Goal: Task Accomplishment & Management: Manage account settings

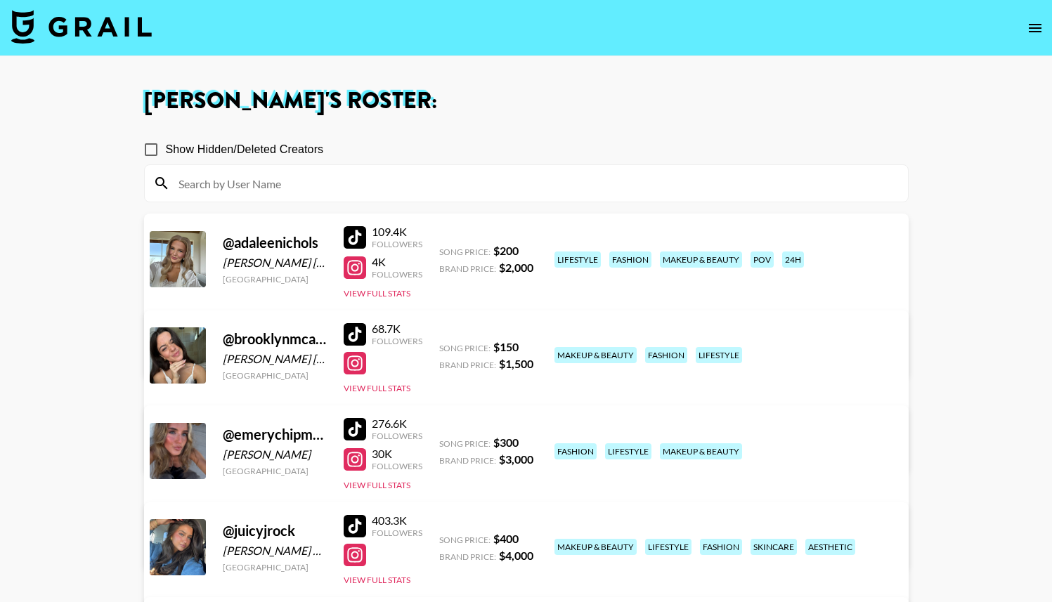
click at [1027, 27] on icon "open drawer" at bounding box center [1035, 28] width 17 height 17
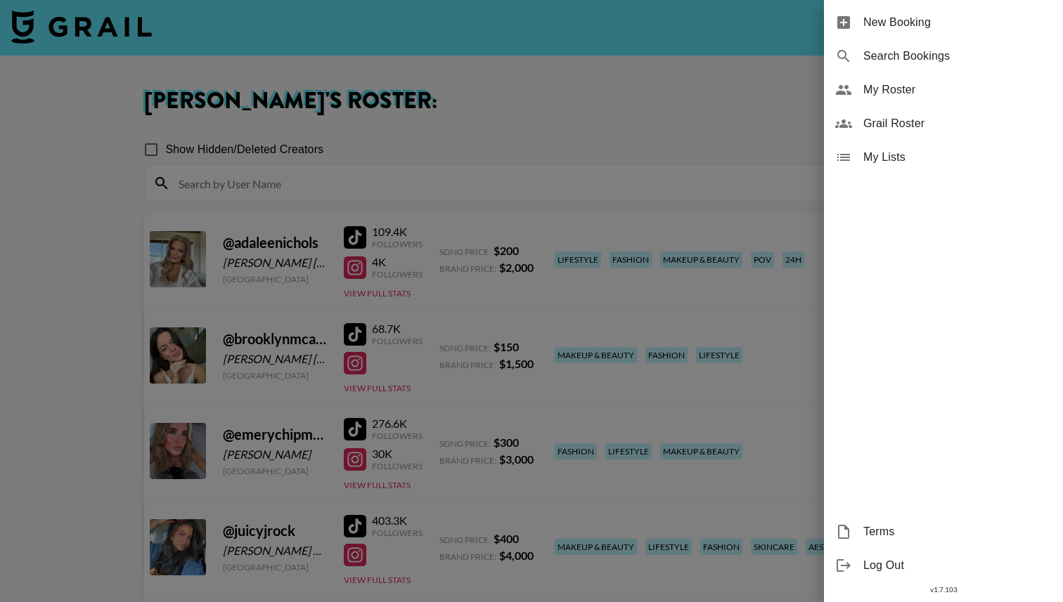
click at [80, 45] on div at bounding box center [531, 301] width 1063 height 602
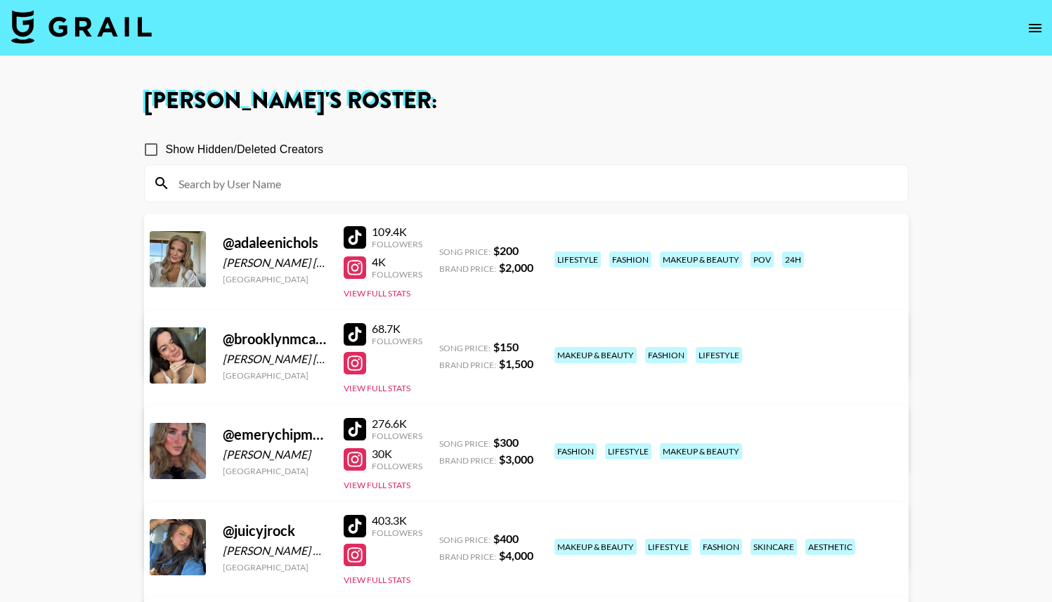
click at [1, 27] on nav at bounding box center [526, 28] width 1052 height 56
click at [20, 27] on img at bounding box center [81, 27] width 141 height 34
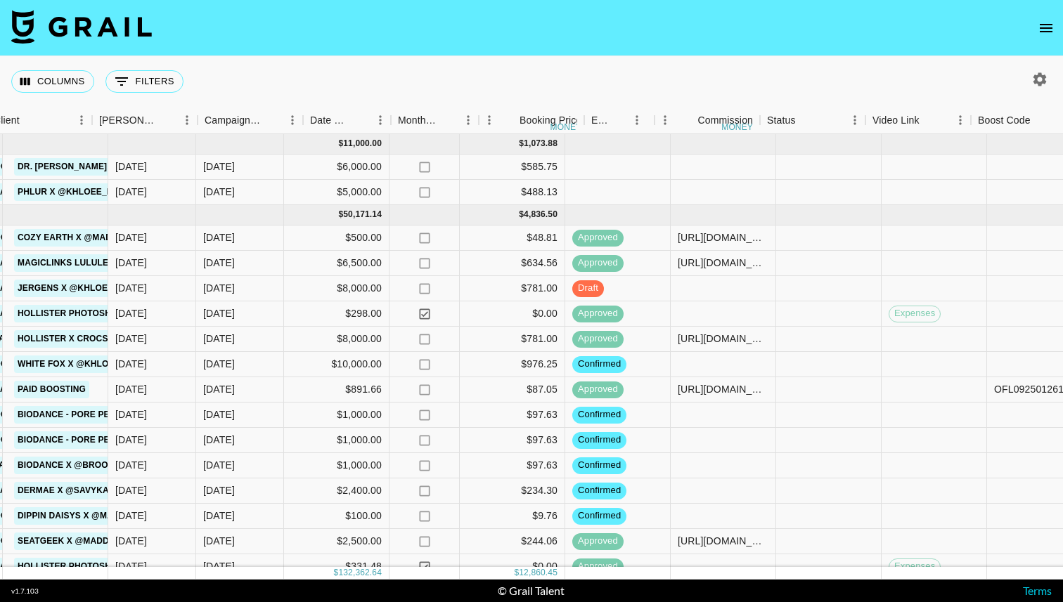
scroll to position [0, 634]
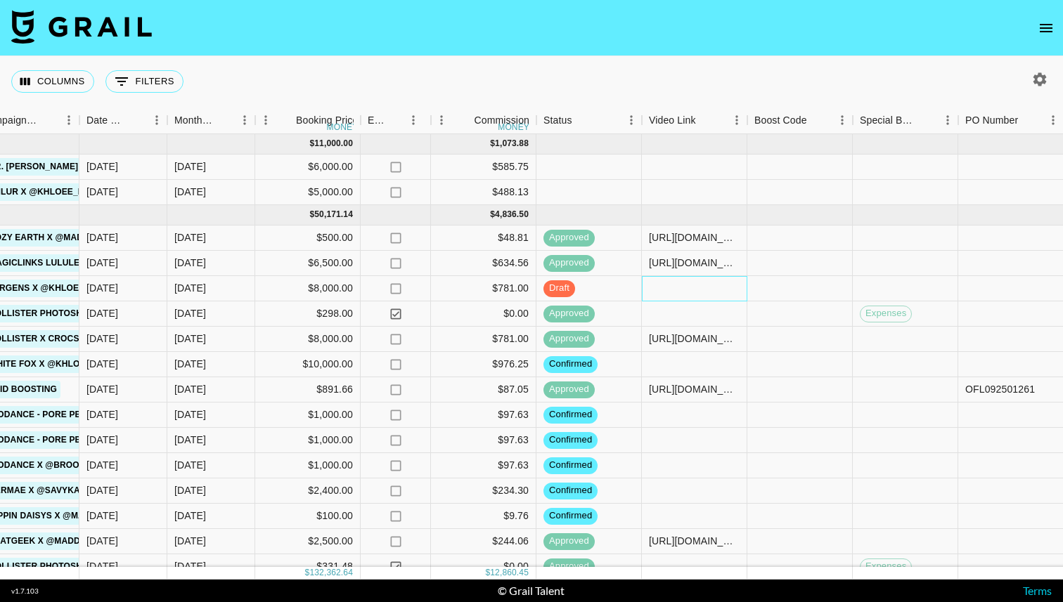
click at [699, 290] on div at bounding box center [694, 288] width 105 height 25
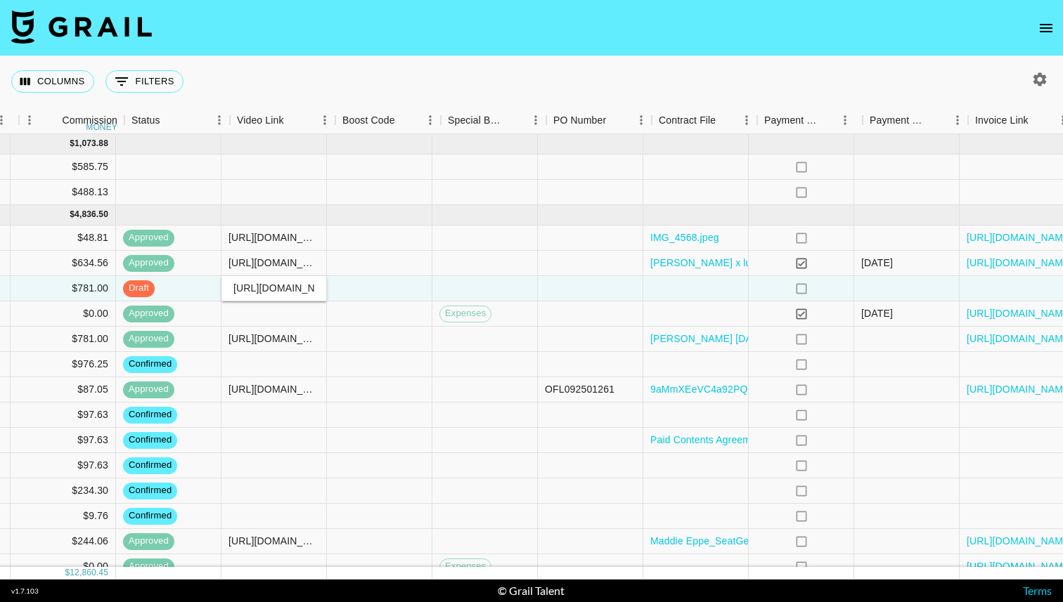
scroll to position [0, 1065]
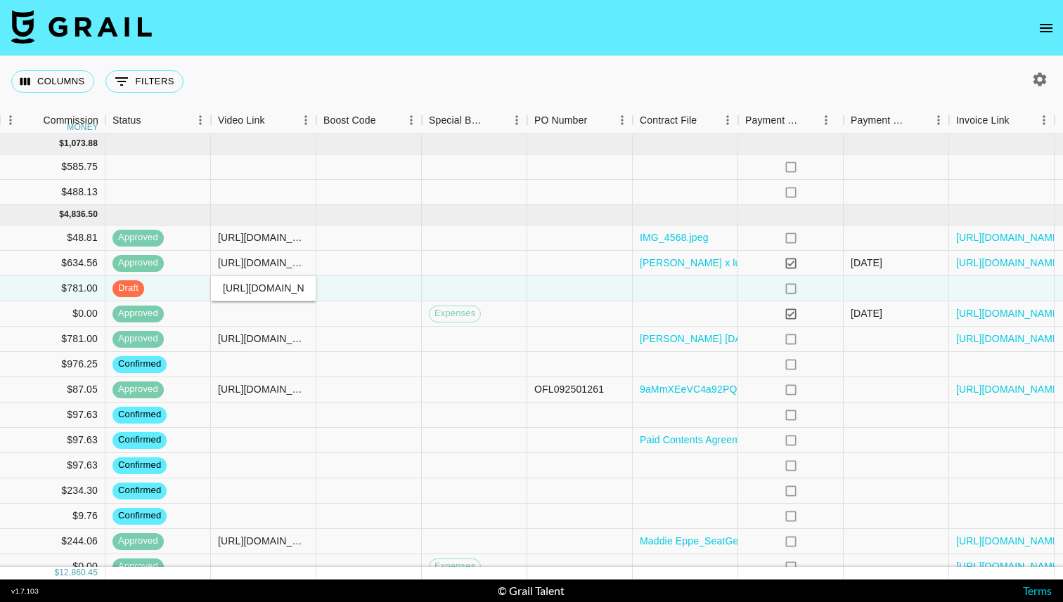
type input "[URL][DOMAIN_NAME]"
click at [684, 297] on div at bounding box center [685, 288] width 105 height 25
click at [685, 290] on div at bounding box center [685, 288] width 105 height 25
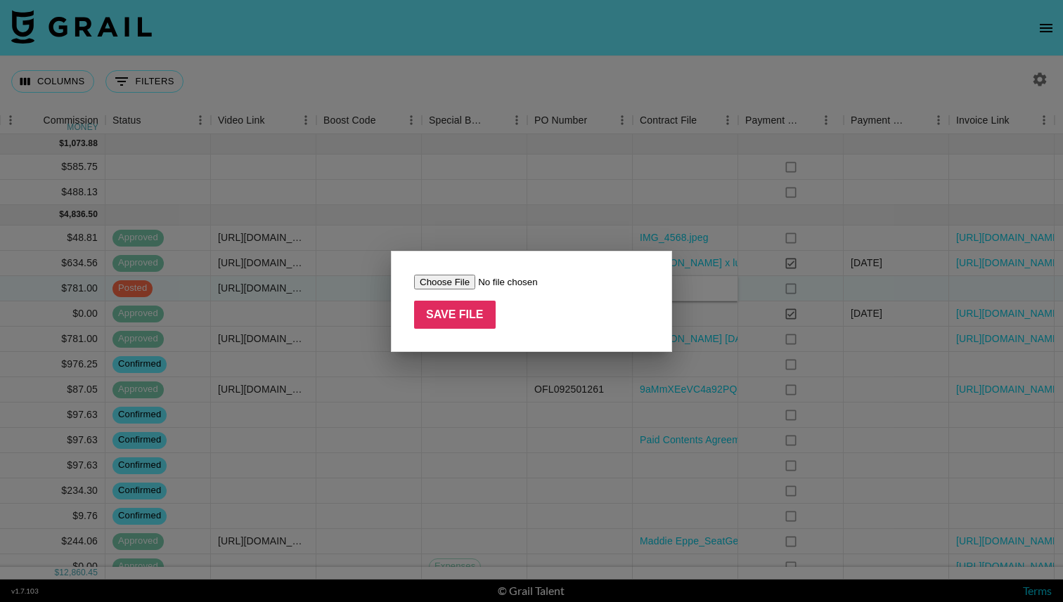
click at [426, 279] on input "file" at bounding box center [503, 282] width 178 height 15
type input "C:\fakepath\[PERSON_NAME] Base_September 2025.docx (2).pdf"
click at [480, 320] on input "Save File" at bounding box center [455, 315] width 82 height 28
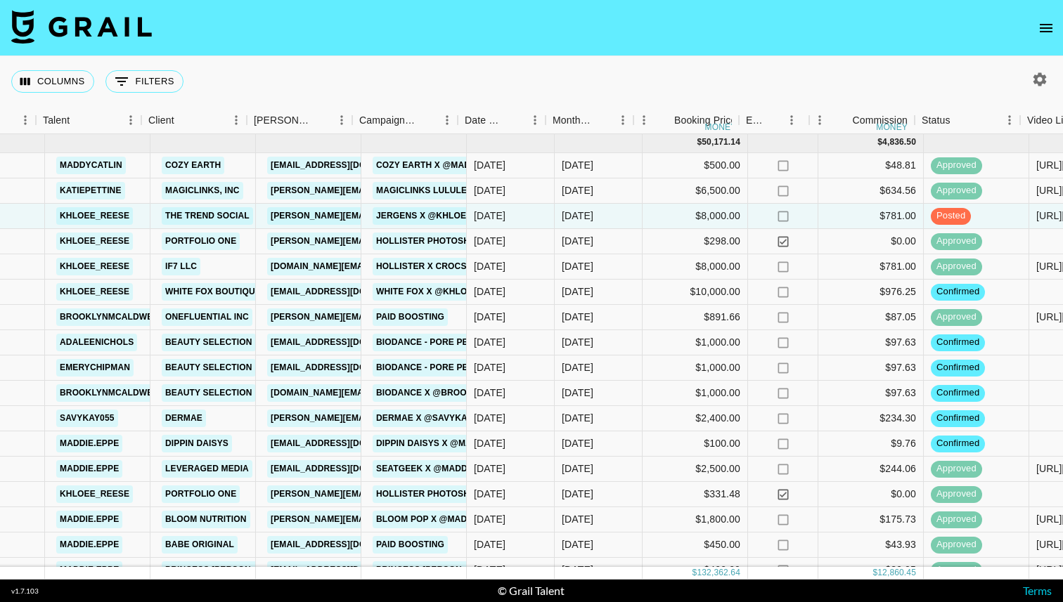
scroll to position [72, 219]
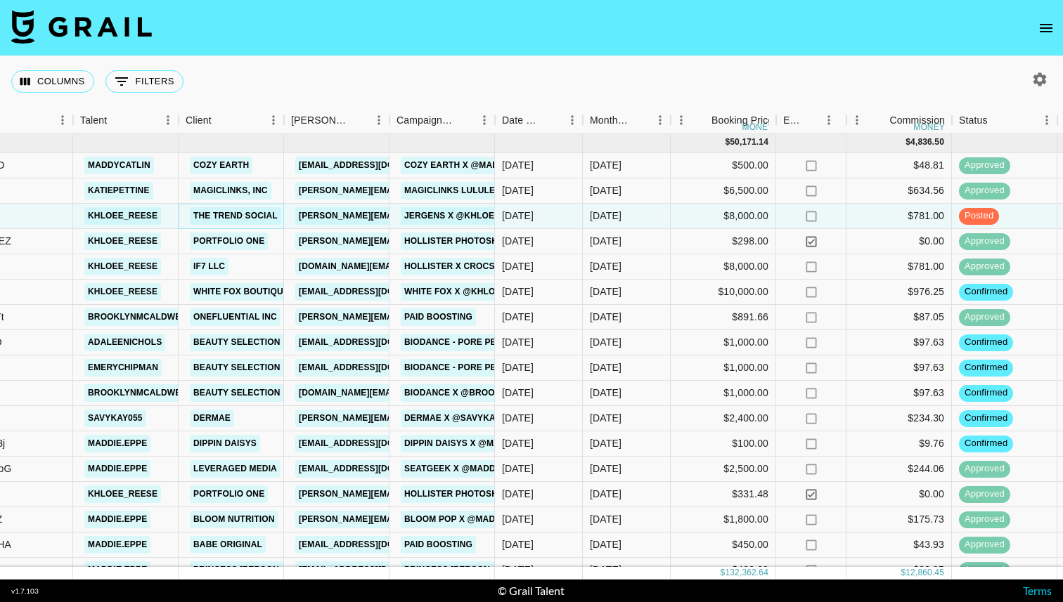
click at [235, 214] on link "The Trend Social" at bounding box center [235, 216] width 91 height 18
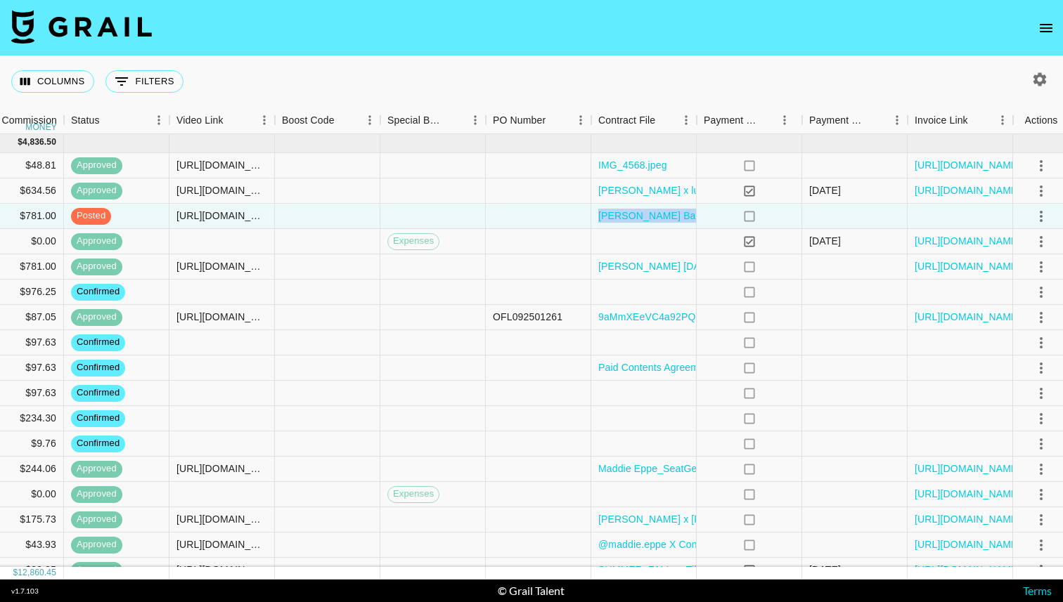
scroll to position [72, 1123]
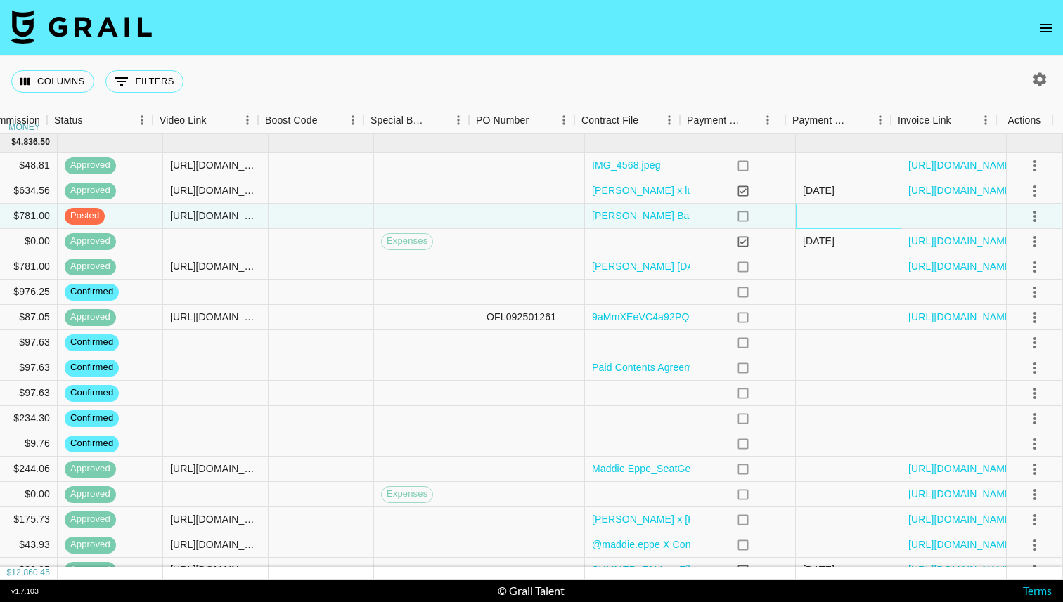
click at [796, 216] on div at bounding box center [848, 216] width 105 height 25
click at [1029, 219] on icon "select merge strategy" at bounding box center [1034, 216] width 17 height 17
click at [995, 347] on div "Approve" at bounding box center [1003, 347] width 43 height 17
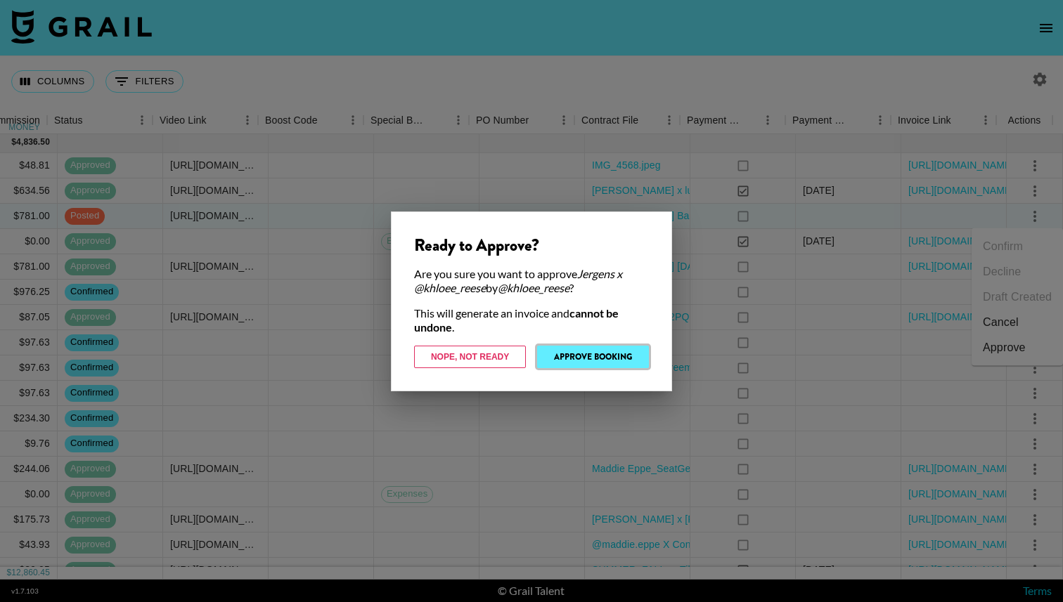
click at [550, 366] on button "Approve Booking" at bounding box center [593, 357] width 112 height 22
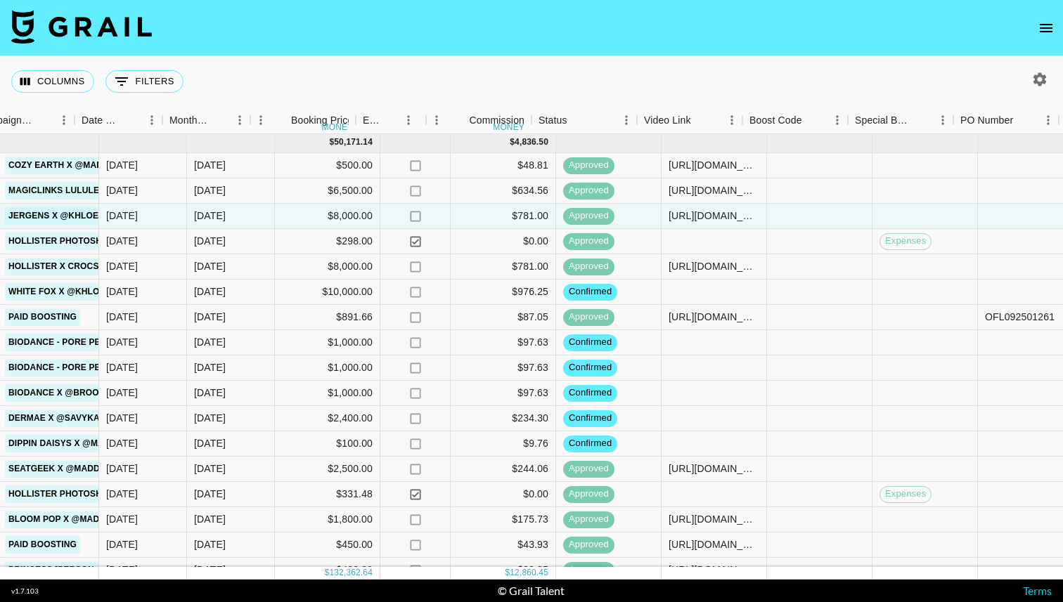
scroll to position [72, 613]
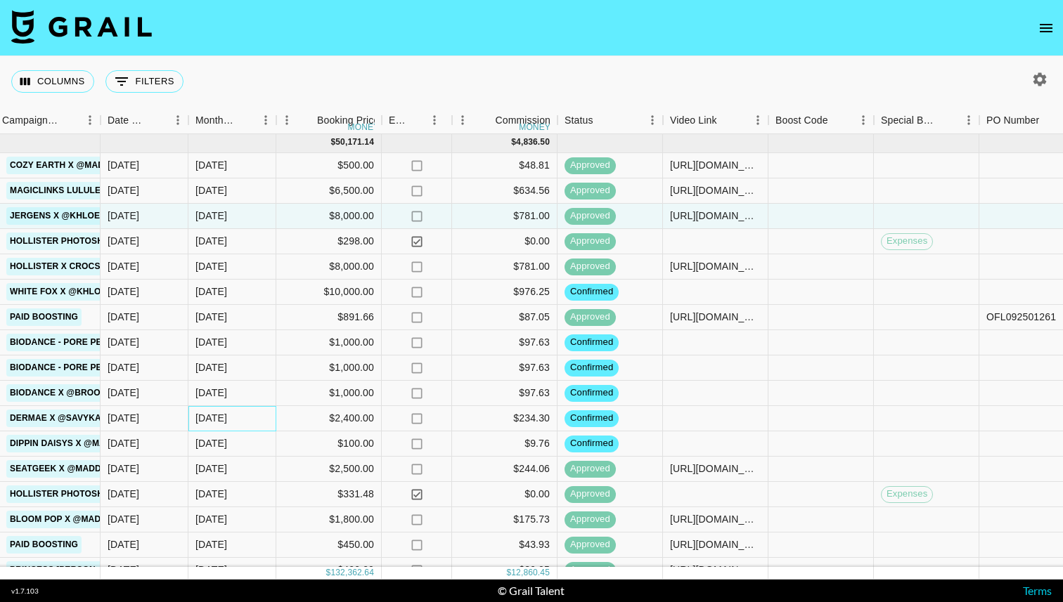
click at [226, 420] on div "[DATE]" at bounding box center [211, 418] width 32 height 14
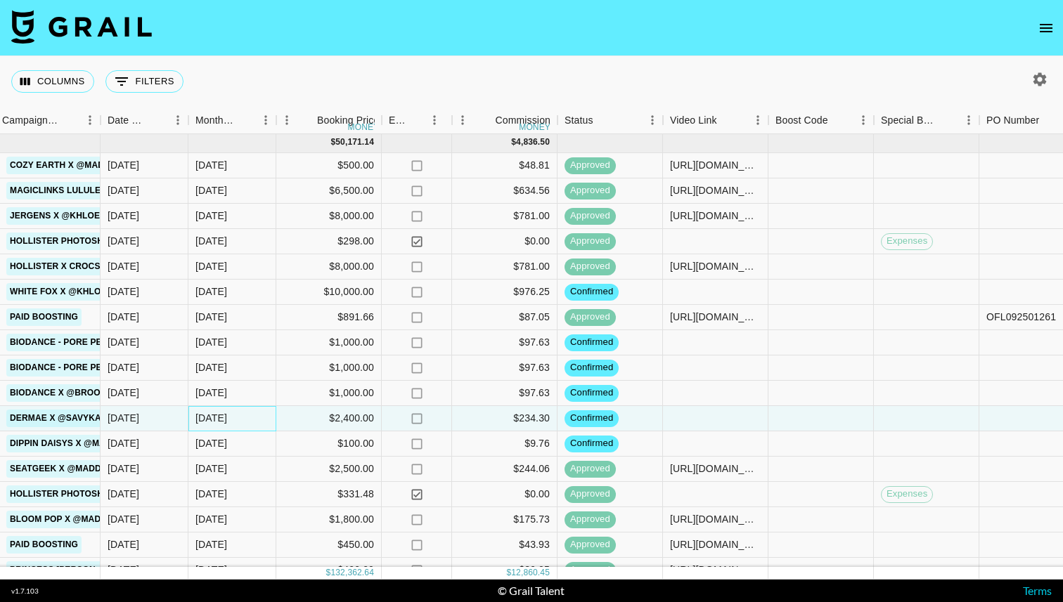
click at [226, 420] on div "[DATE]" at bounding box center [211, 418] width 32 height 14
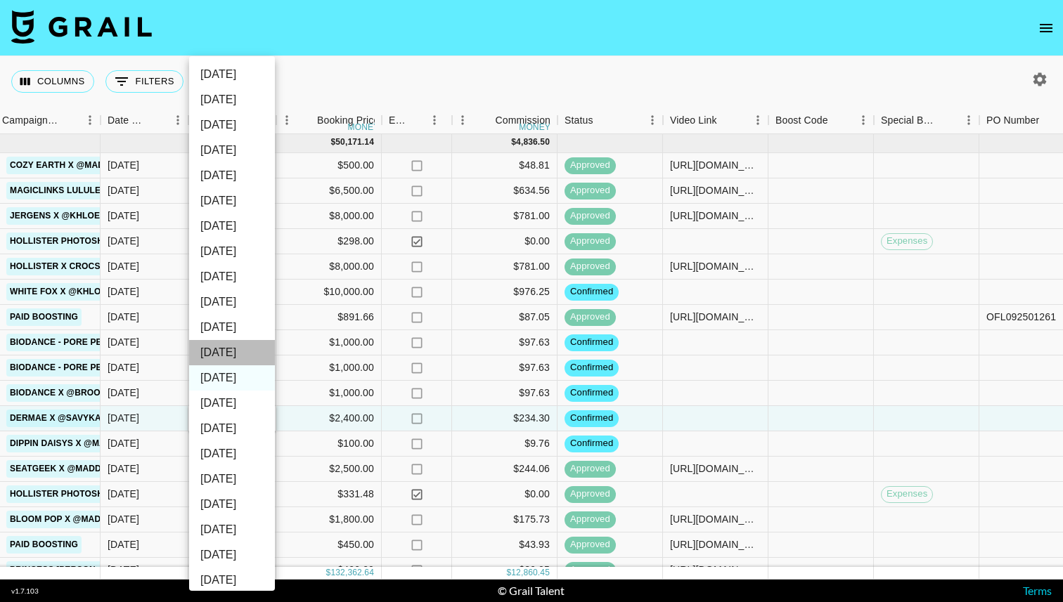
click at [233, 359] on li "[DATE]" at bounding box center [232, 352] width 86 height 25
type input "[DATE]"
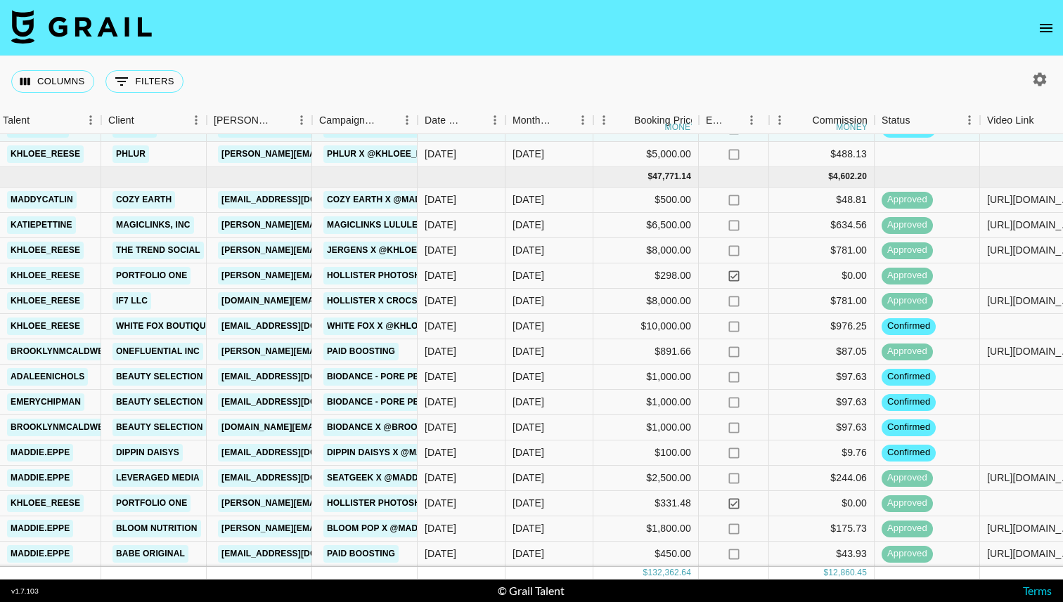
scroll to position [63, 324]
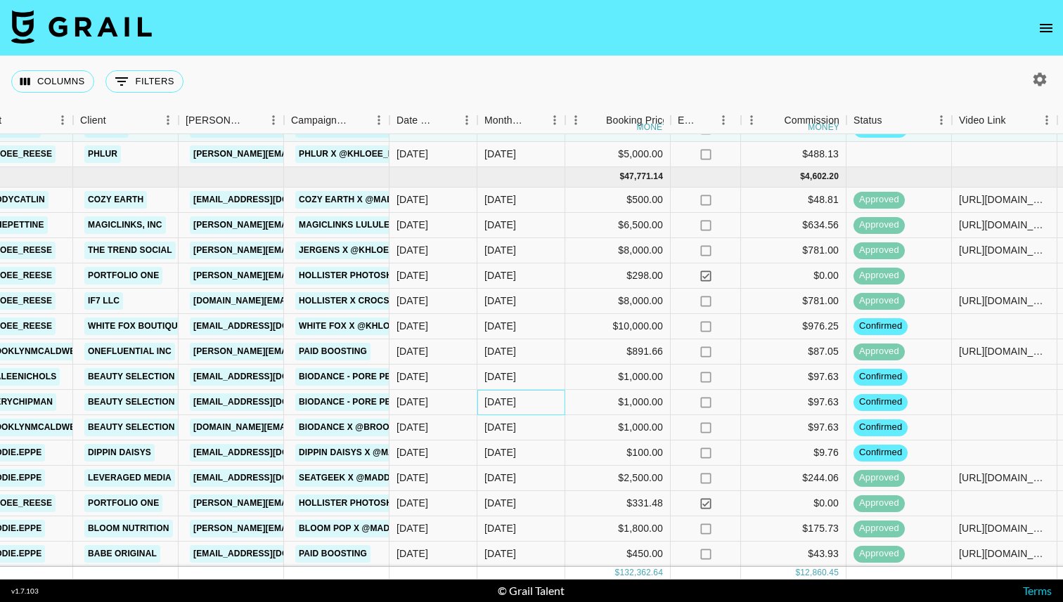
click at [510, 403] on div "[DATE]" at bounding box center [500, 402] width 32 height 14
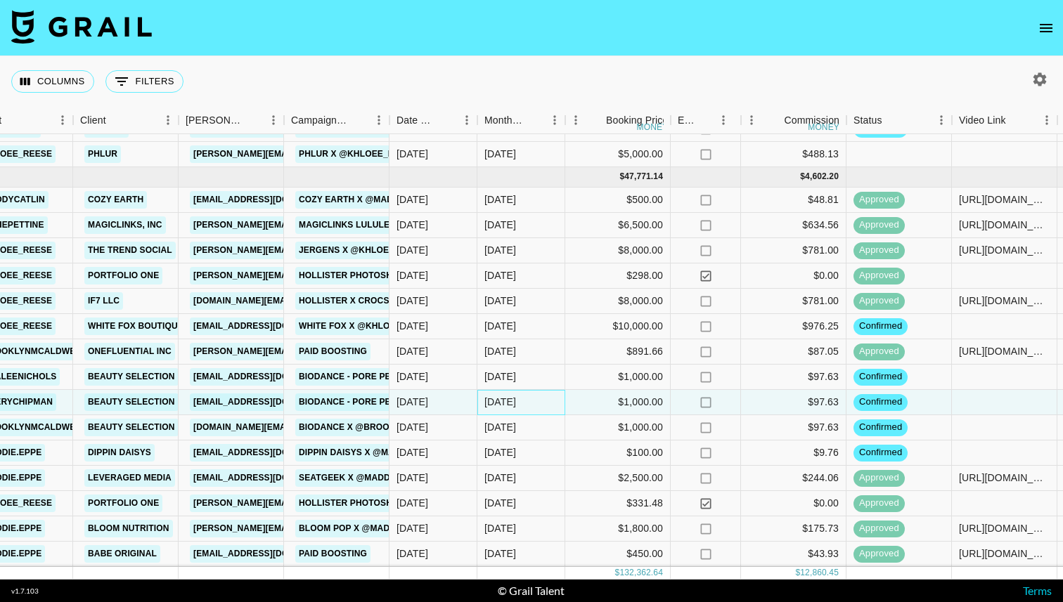
click at [510, 403] on div "[DATE]" at bounding box center [500, 402] width 32 height 14
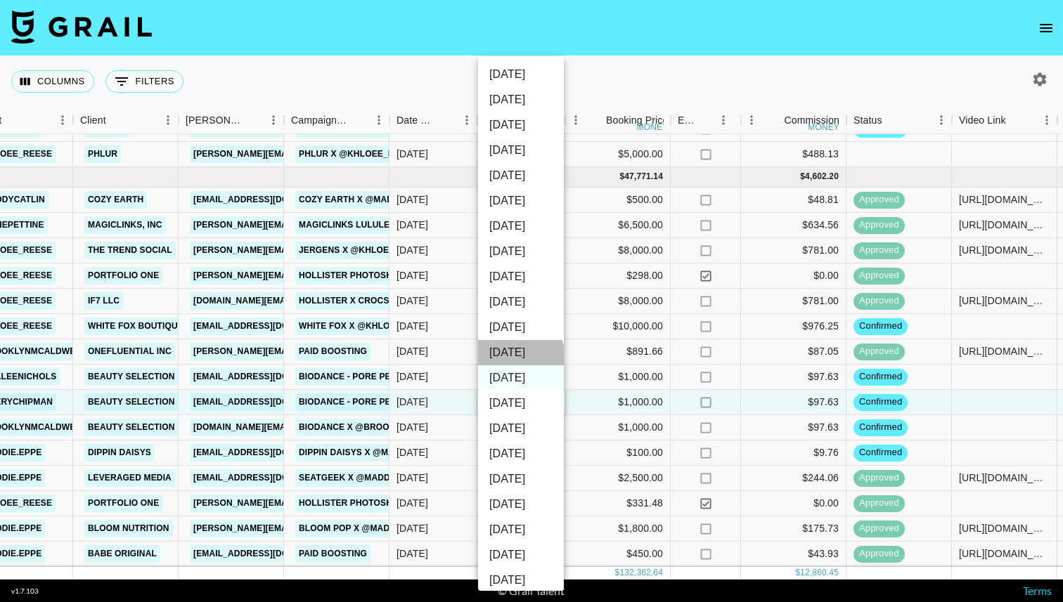
click at [519, 359] on li "[DATE]" at bounding box center [521, 352] width 86 height 25
type input "[DATE]"
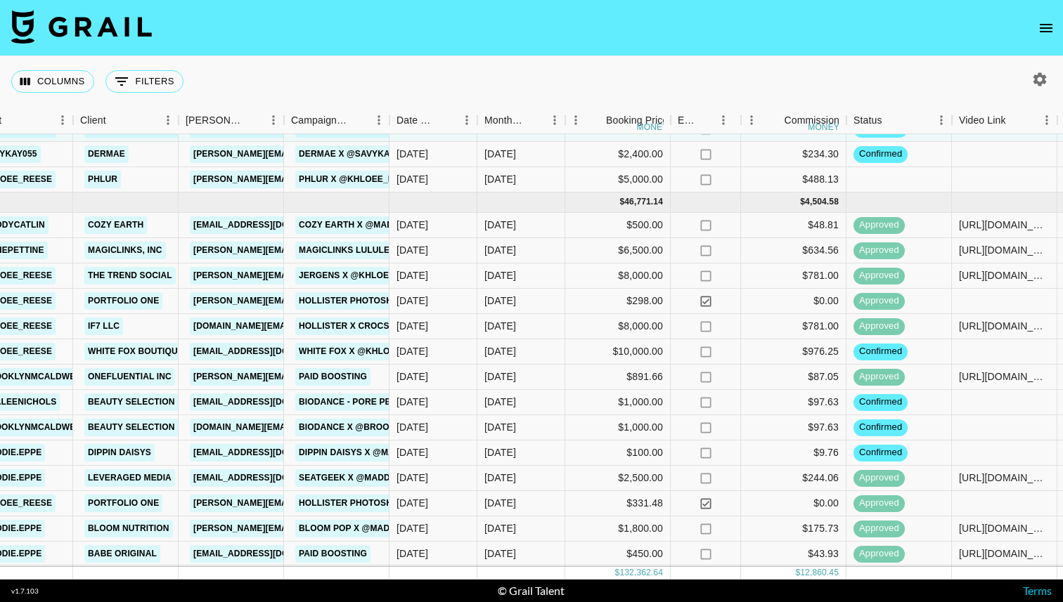
scroll to position [13, 324]
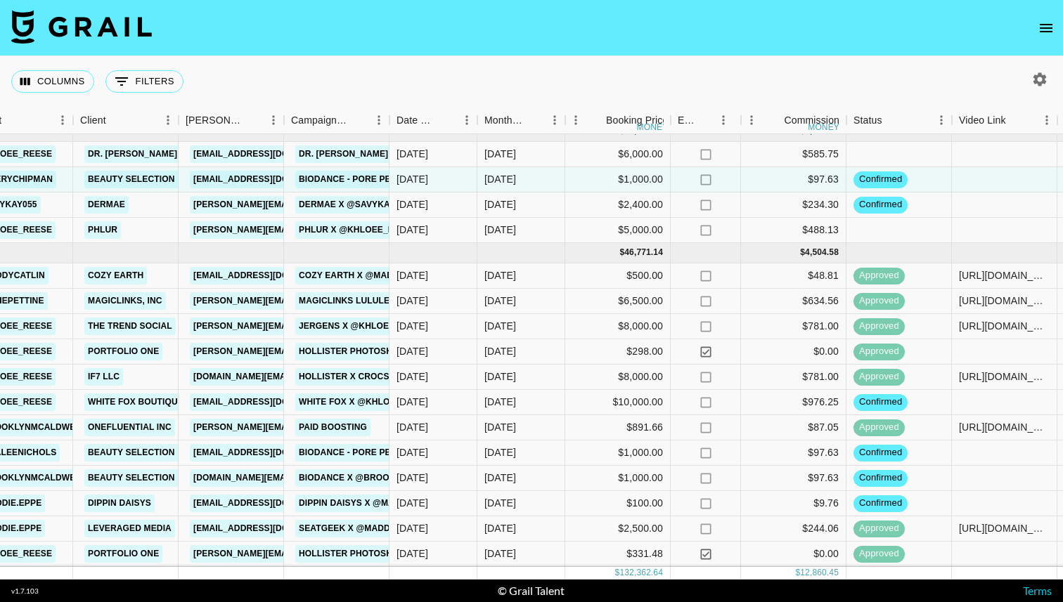
click at [507, 455] on div "[DATE]" at bounding box center [500, 453] width 32 height 14
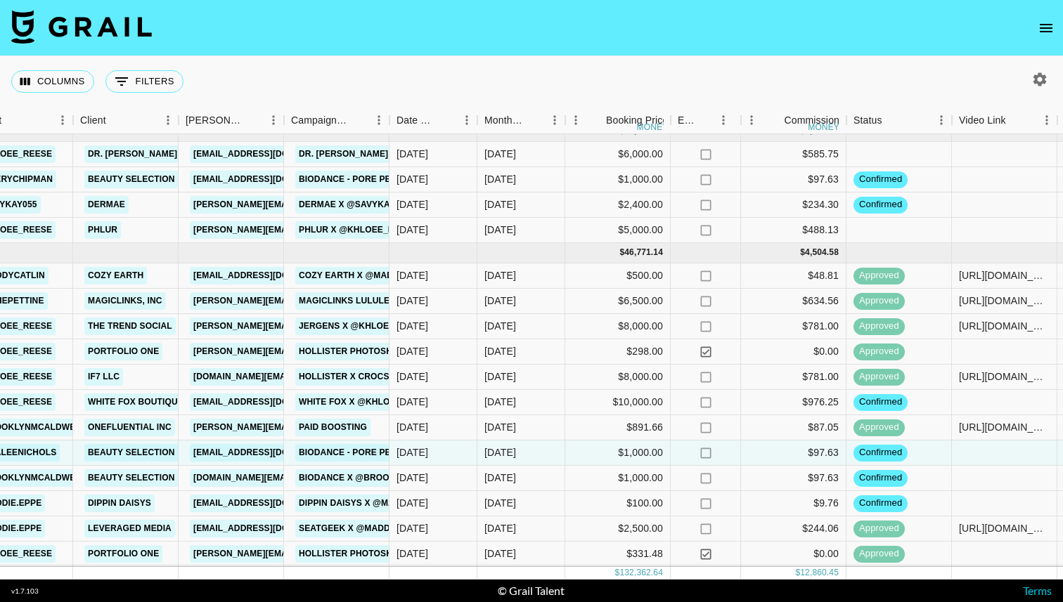
click at [507, 455] on div "[DATE]" at bounding box center [500, 453] width 32 height 14
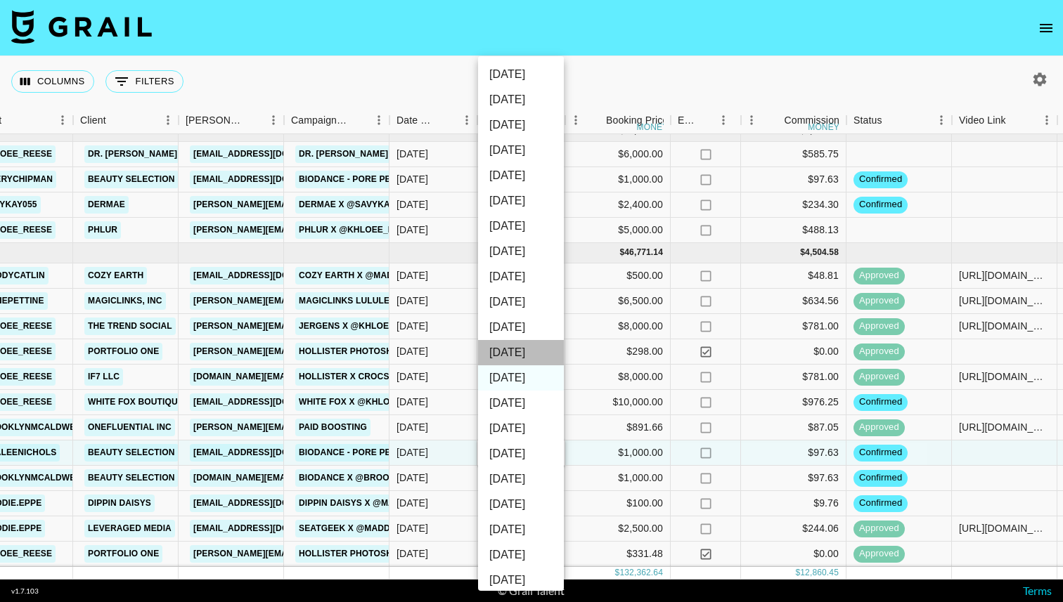
click at [522, 344] on li "[DATE]" at bounding box center [521, 352] width 86 height 25
type input "[DATE]"
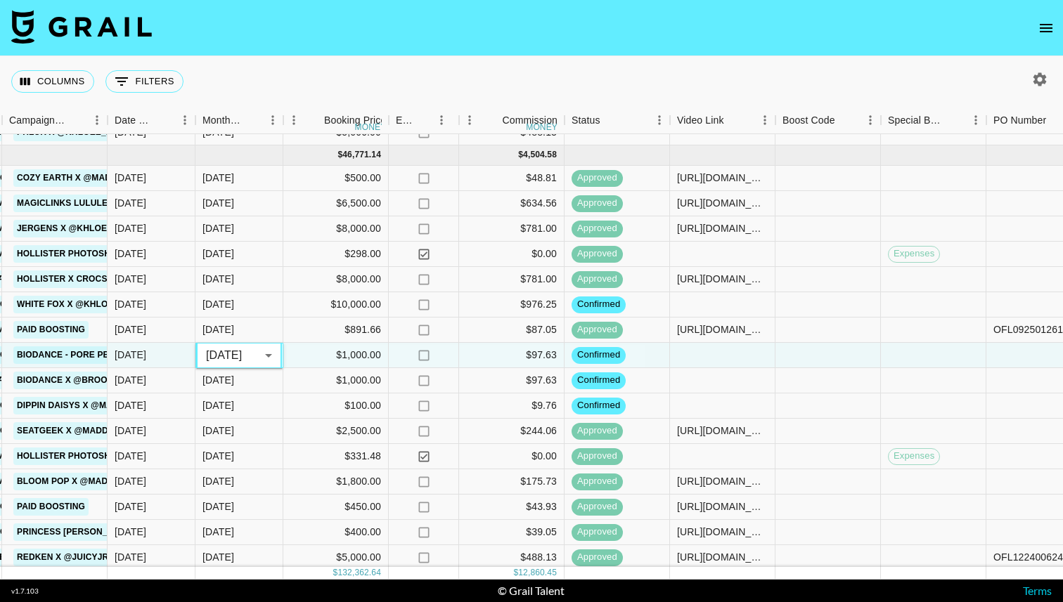
scroll to position [110, 606]
click at [490, 401] on div "$9.76" at bounding box center [510, 406] width 105 height 25
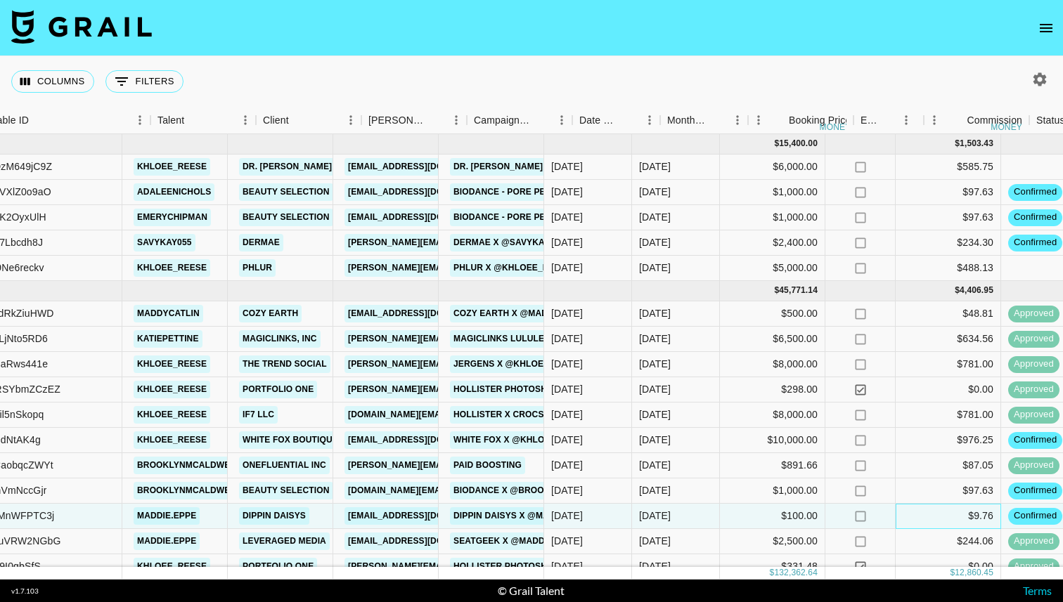
scroll to position [0, 419]
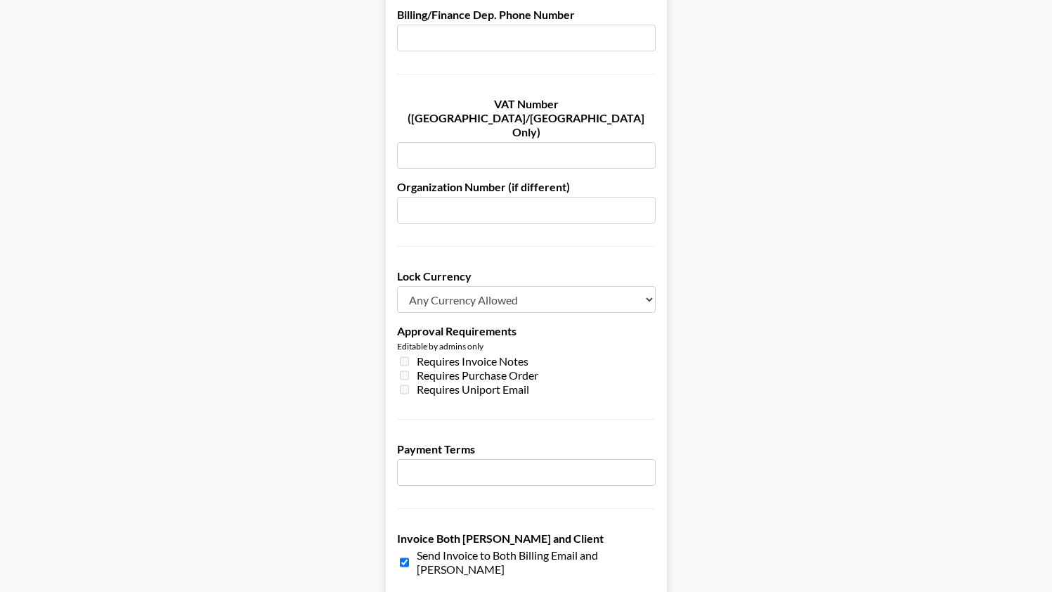
scroll to position [938, 0]
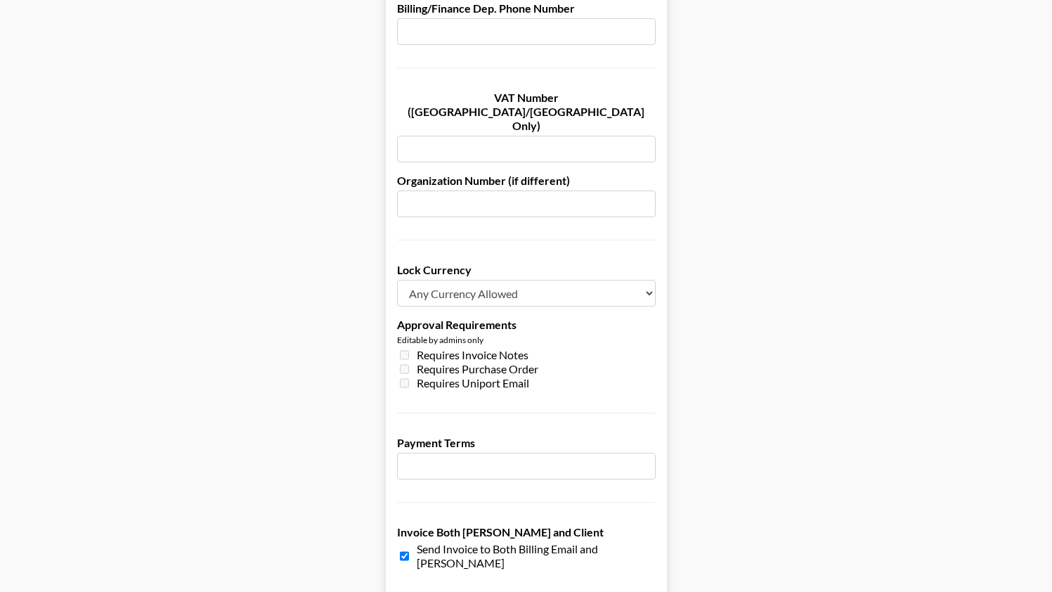
click at [429, 453] on input "number" at bounding box center [526, 466] width 259 height 27
type input "30"
